Goal: Task Accomplishment & Management: Use online tool/utility

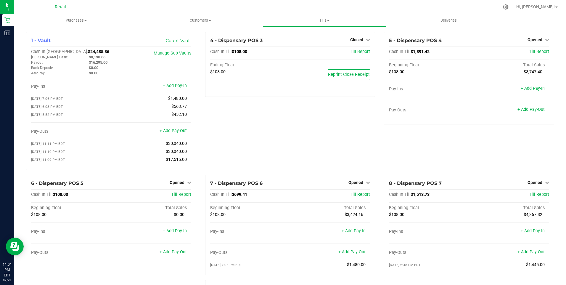
scroll to position [355, 0]
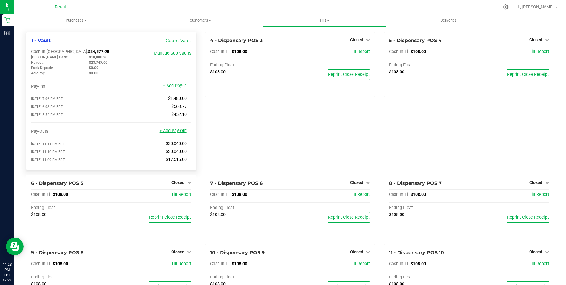
click at [170, 132] on link "+ Add Pay-Out" at bounding box center [172, 130] width 27 height 5
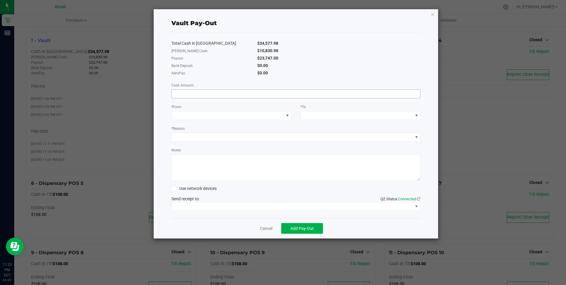
click at [179, 95] on input at bounding box center [296, 94] width 249 height 8
type input "$23,747.00"
click at [289, 116] on span at bounding box center [287, 115] width 5 height 5
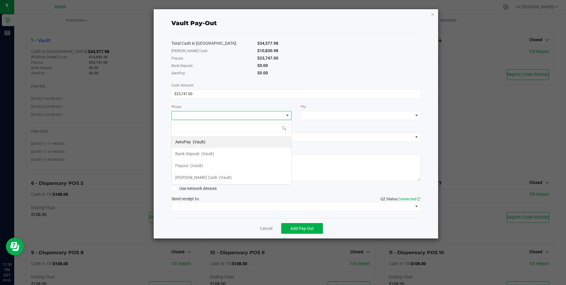
scroll to position [9, 120]
click at [192, 165] on span "(Vault)" at bounding box center [196, 165] width 13 height 5
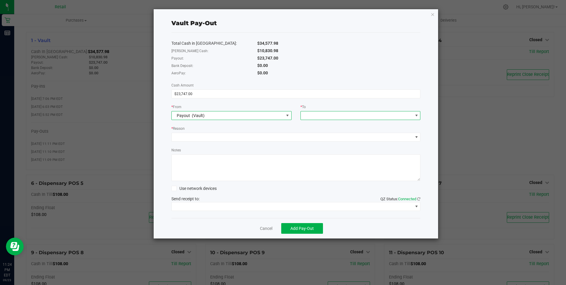
click at [414, 115] on span at bounding box center [416, 115] width 5 height 5
click at [322, 189] on span "Petty Cash" at bounding box center [325, 189] width 42 height 5
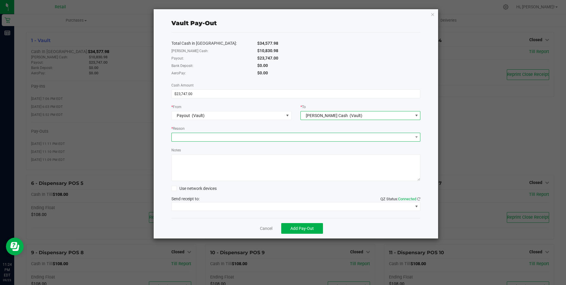
click at [202, 138] on span at bounding box center [292, 137] width 241 height 8
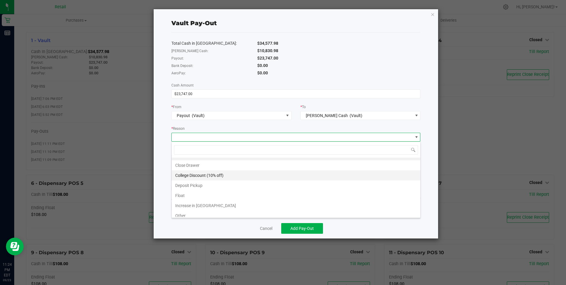
scroll to position [11, 0]
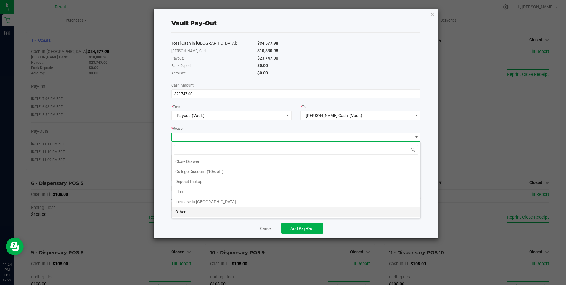
click at [192, 209] on li "Other" at bounding box center [296, 212] width 249 height 10
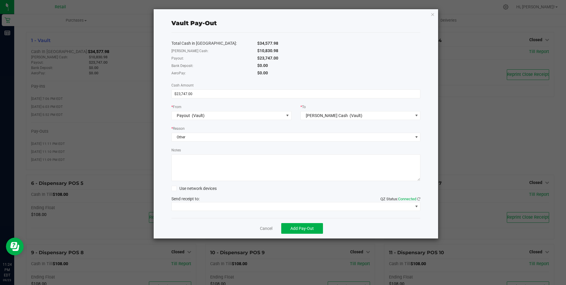
click at [188, 163] on textarea "Notes" at bounding box center [295, 167] width 249 height 27
type textarea "JG"
click at [306, 229] on span "Add Pay-Out" at bounding box center [301, 228] width 23 height 5
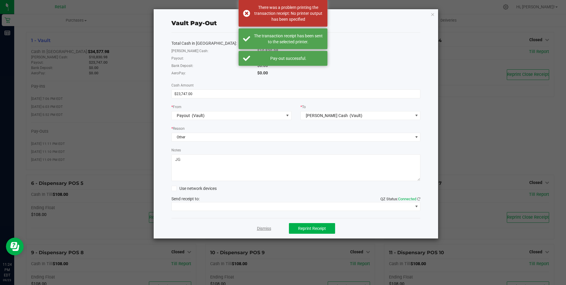
click at [264, 229] on link "Dismiss" at bounding box center [264, 228] width 14 height 6
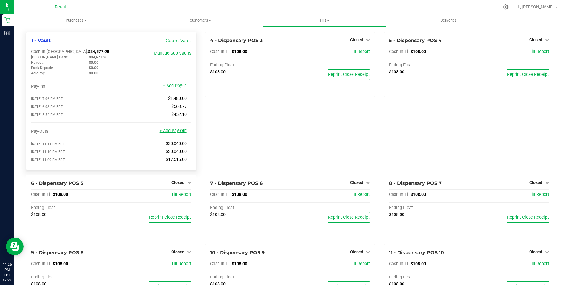
click at [176, 133] on link "+ Add Pay-Out" at bounding box center [172, 130] width 27 height 5
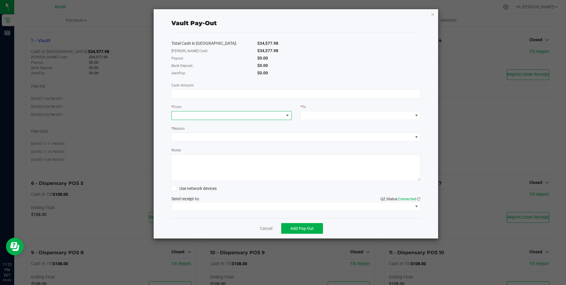
click at [288, 116] on span at bounding box center [287, 115] width 5 height 5
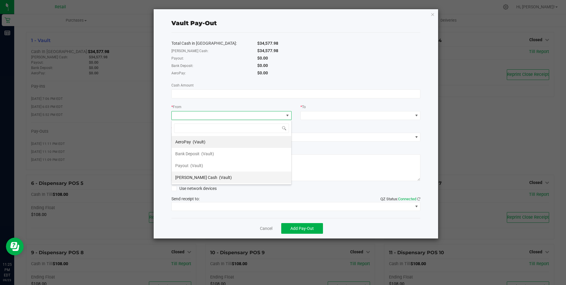
click at [219, 177] on span "(Vault)" at bounding box center [225, 177] width 13 height 5
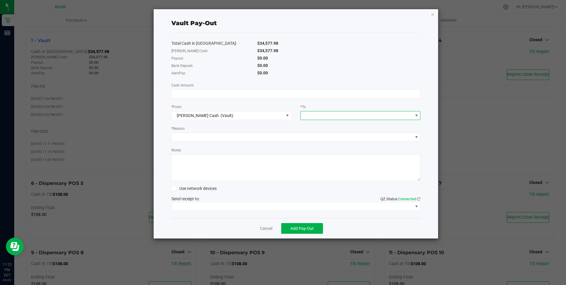
click at [417, 114] on span at bounding box center [416, 115] width 5 height 5
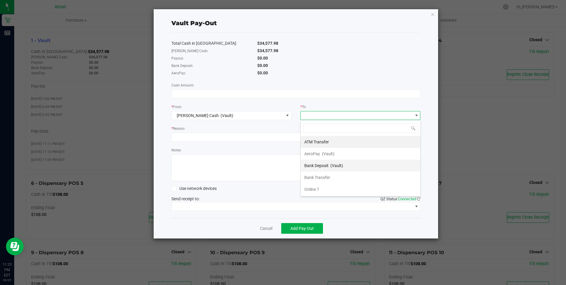
click at [325, 165] on span "Bank Deposit" at bounding box center [316, 165] width 24 height 5
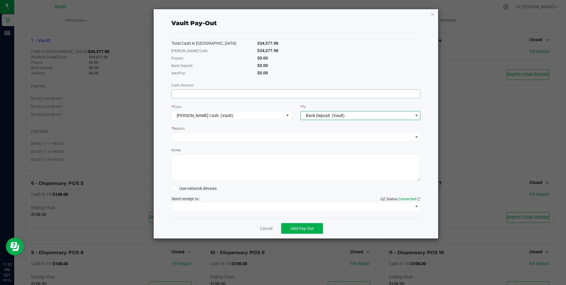
click at [173, 94] on input at bounding box center [296, 94] width 249 height 8
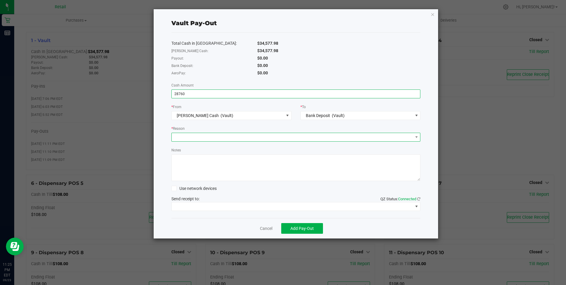
type input "$28,760.00"
click at [187, 138] on span at bounding box center [292, 137] width 241 height 8
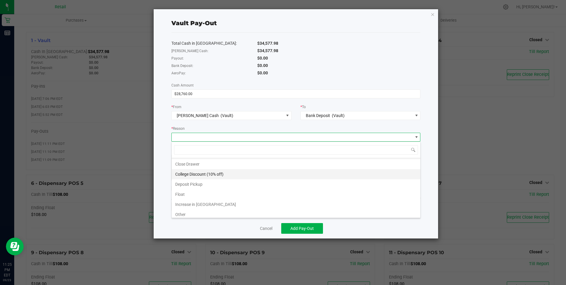
scroll to position [11, 0]
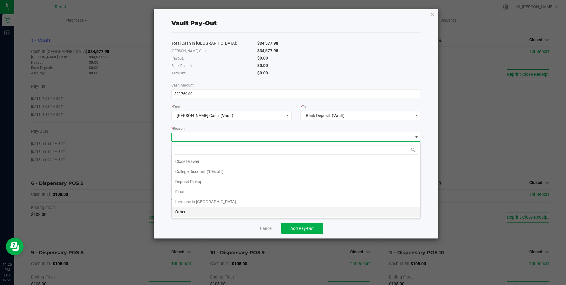
click at [187, 211] on li "Other" at bounding box center [296, 212] width 249 height 10
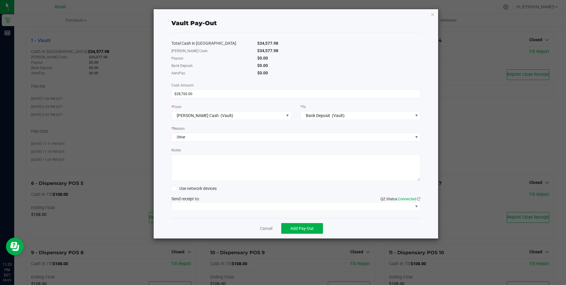
click at [179, 162] on textarea "Notes" at bounding box center [295, 167] width 249 height 27
type textarea "JG"
click at [310, 228] on span "Add Pay-Out" at bounding box center [301, 228] width 23 height 5
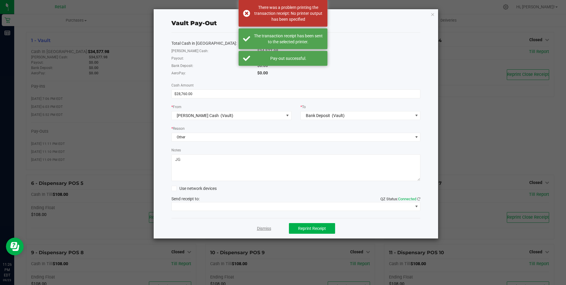
click at [261, 228] on link "Dismiss" at bounding box center [264, 228] width 14 height 6
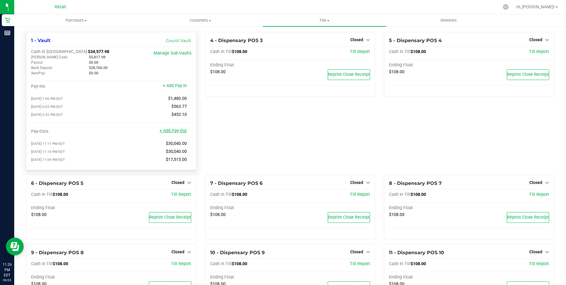
click at [174, 133] on link "+ Add Pay-Out" at bounding box center [172, 130] width 27 height 5
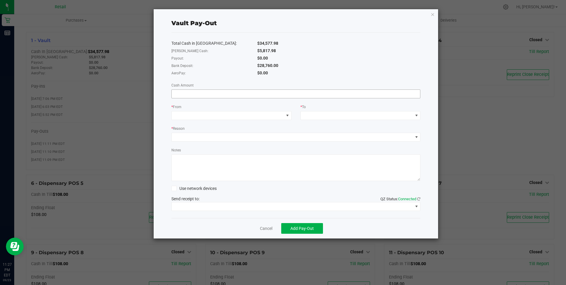
click at [188, 92] on input at bounding box center [296, 94] width 249 height 8
type input "$28,760.00"
click at [289, 114] on span at bounding box center [287, 115] width 5 height 5
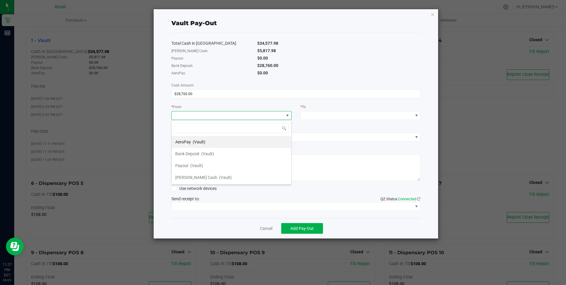
scroll to position [9, 120]
click at [194, 151] on span "Bank Deposit" at bounding box center [187, 153] width 24 height 5
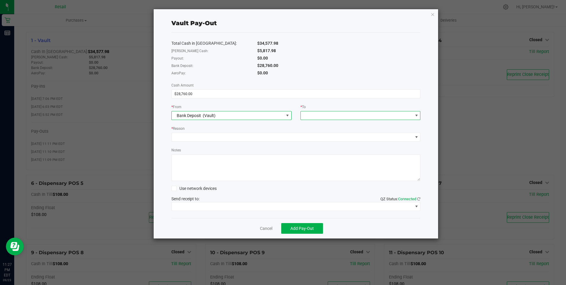
click at [416, 117] on span at bounding box center [416, 115] width 5 height 5
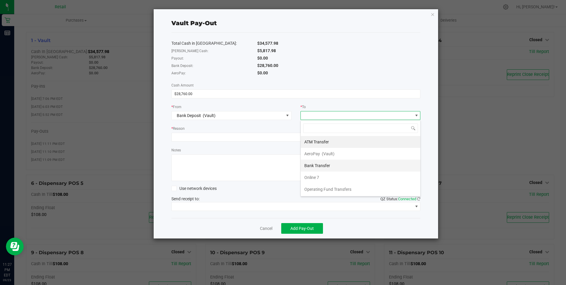
click at [321, 165] on span "Bank Transfer" at bounding box center [317, 165] width 26 height 5
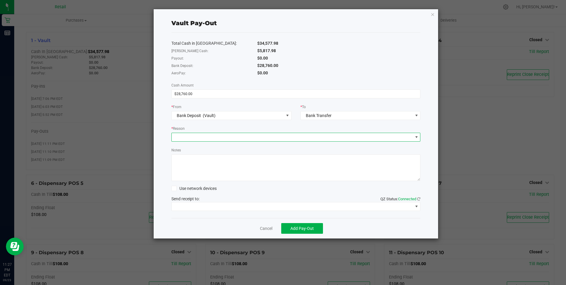
click at [188, 138] on span at bounding box center [292, 137] width 241 height 8
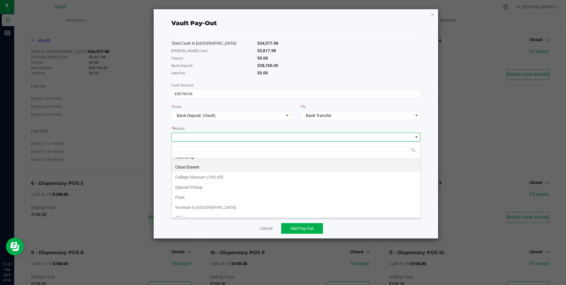
scroll to position [11, 0]
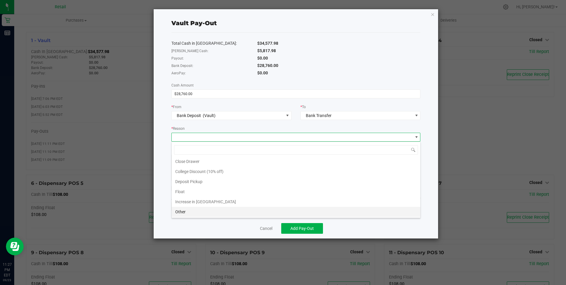
click at [195, 213] on li "Other" at bounding box center [296, 212] width 249 height 10
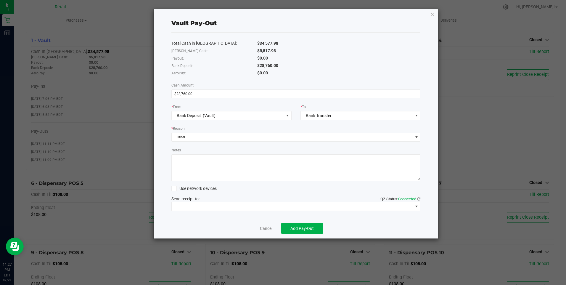
click at [181, 158] on textarea "Notes" at bounding box center [295, 167] width 249 height 27
type textarea "JG"
click at [304, 227] on span "Add Pay-Out" at bounding box center [301, 228] width 23 height 5
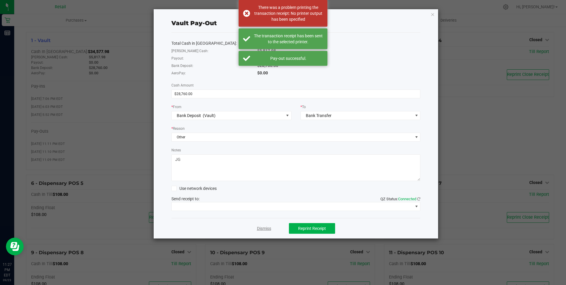
click at [262, 228] on link "Dismiss" at bounding box center [264, 228] width 14 height 6
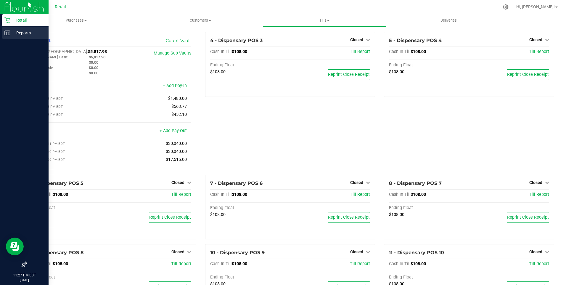
click at [17, 33] on p "Reports" at bounding box center [28, 32] width 36 height 7
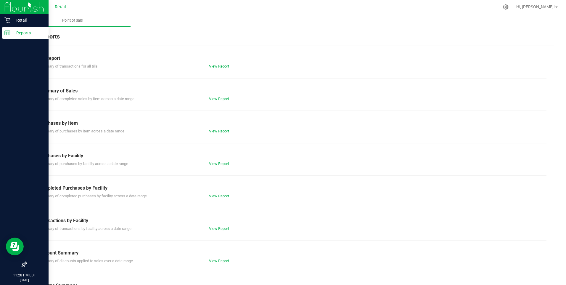
click at [217, 65] on link "View Report" at bounding box center [219, 66] width 20 height 4
